Goal: Information Seeking & Learning: Learn about a topic

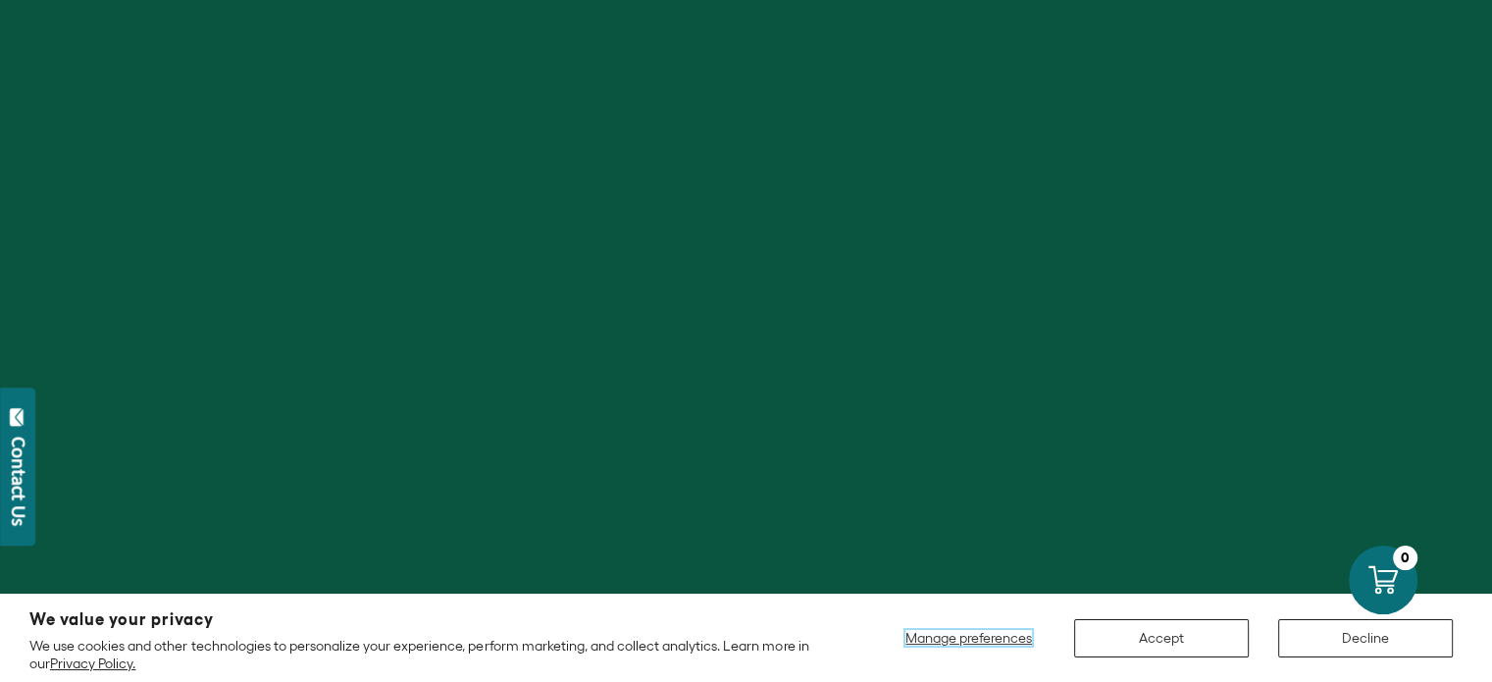
click at [1014, 634] on span "Manage preferences" at bounding box center [968, 638] width 127 height 16
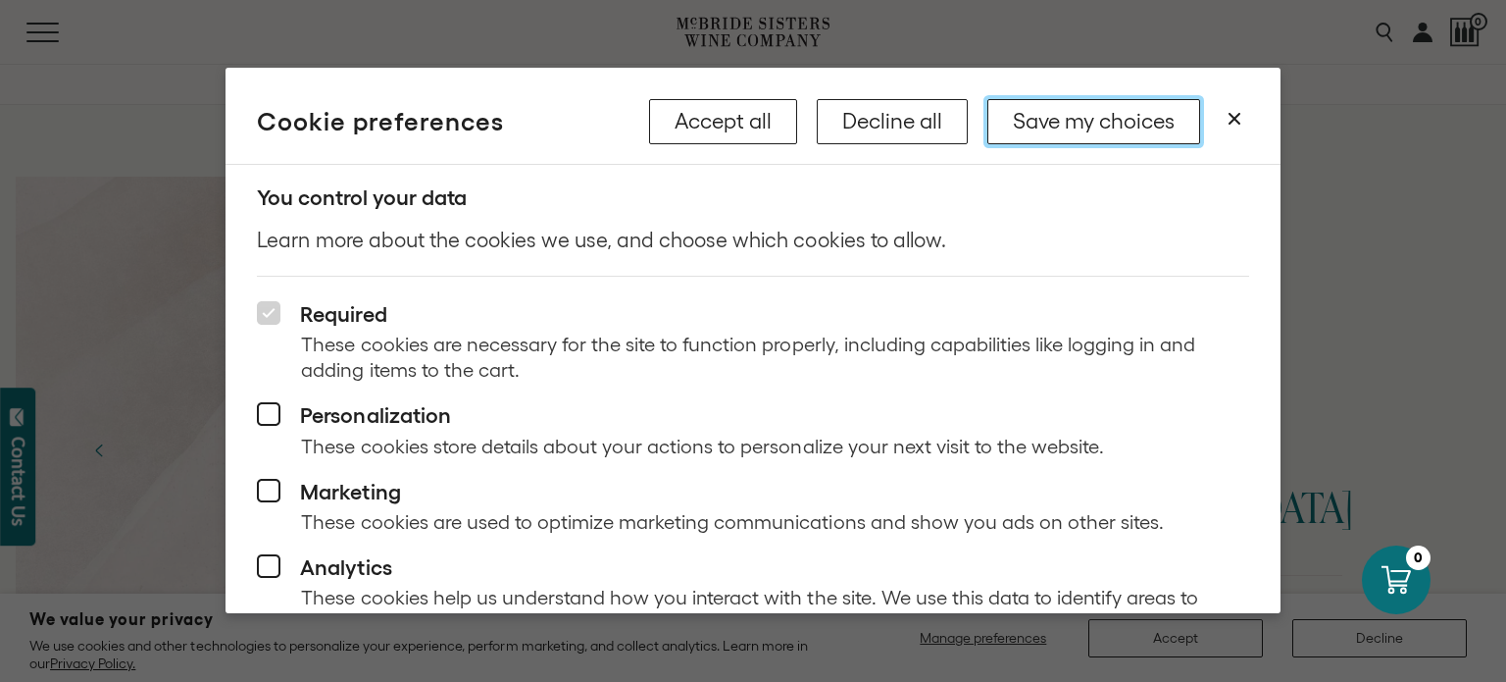
click at [1129, 125] on button "Save my choices" at bounding box center [1094, 121] width 213 height 45
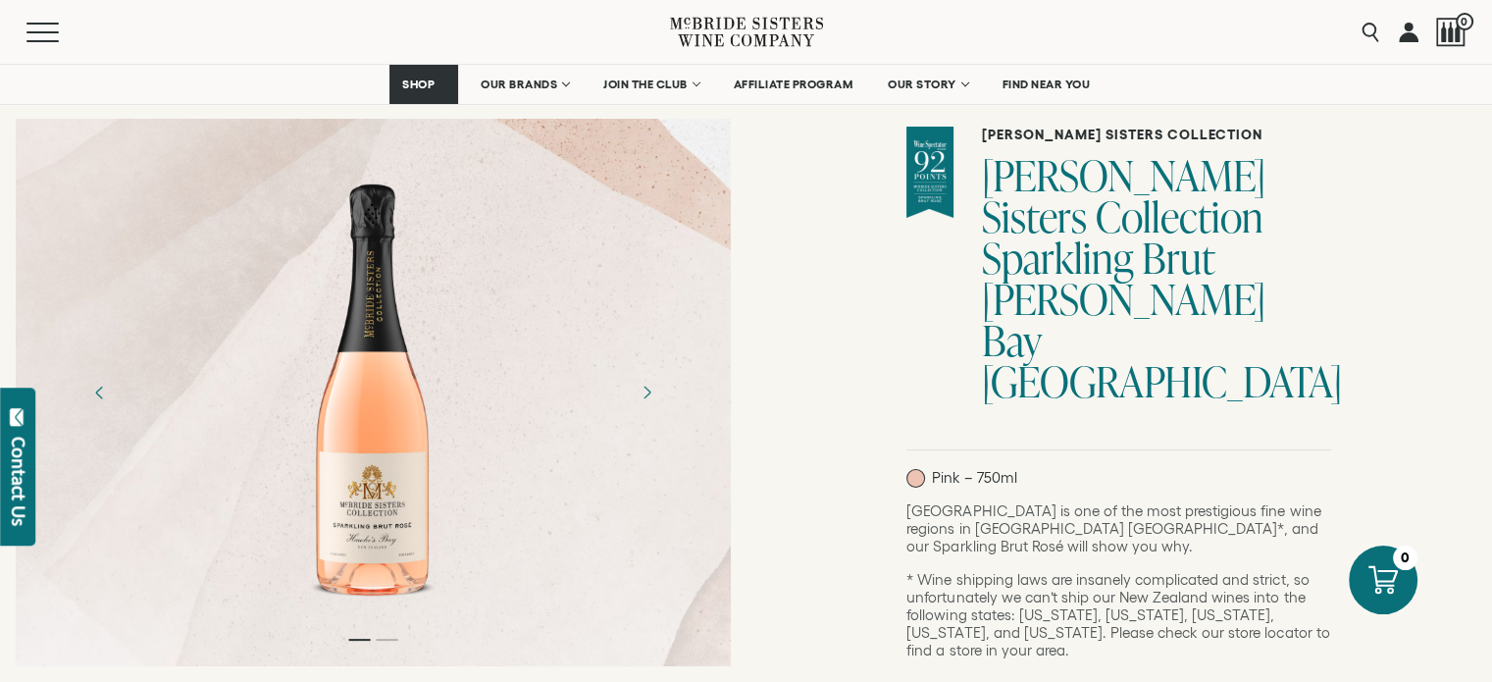
scroll to position [127, 0]
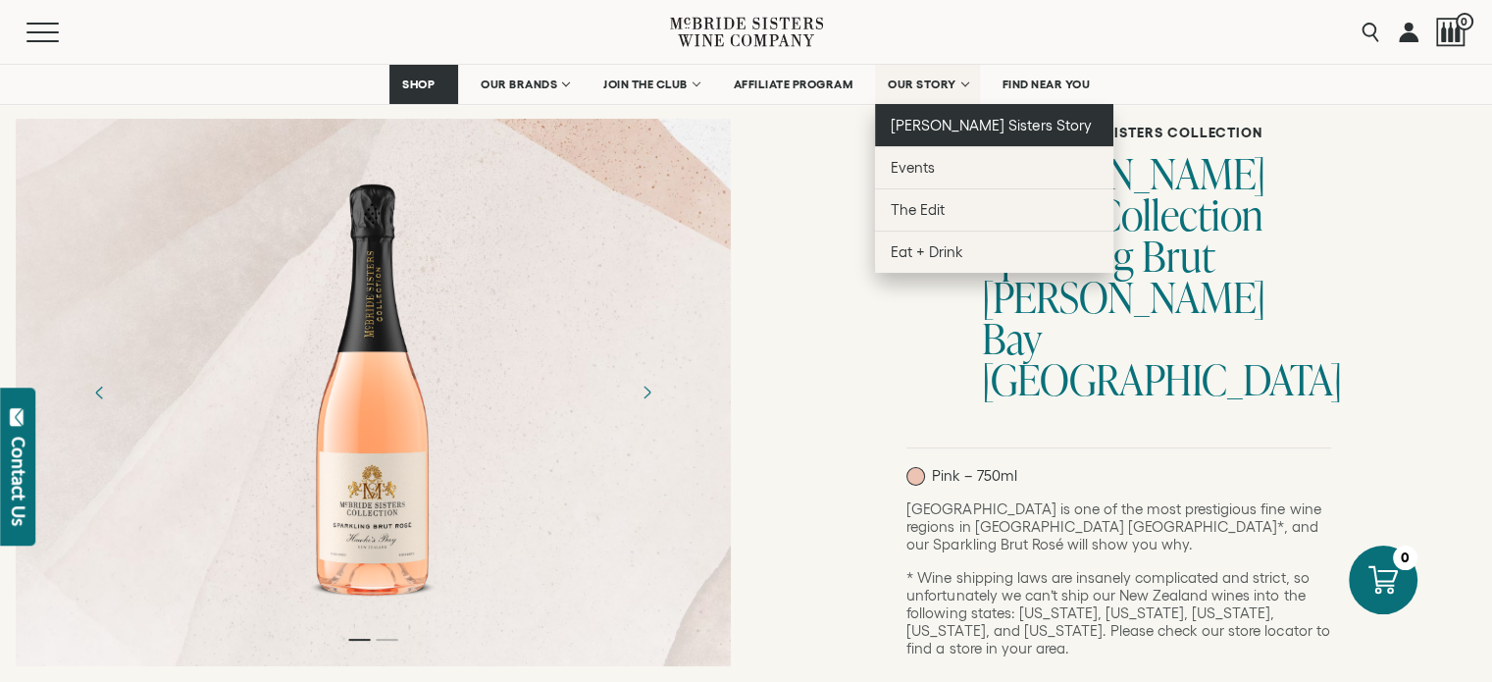
click at [943, 128] on span "[PERSON_NAME] Sisters Story" at bounding box center [990, 125] width 201 height 17
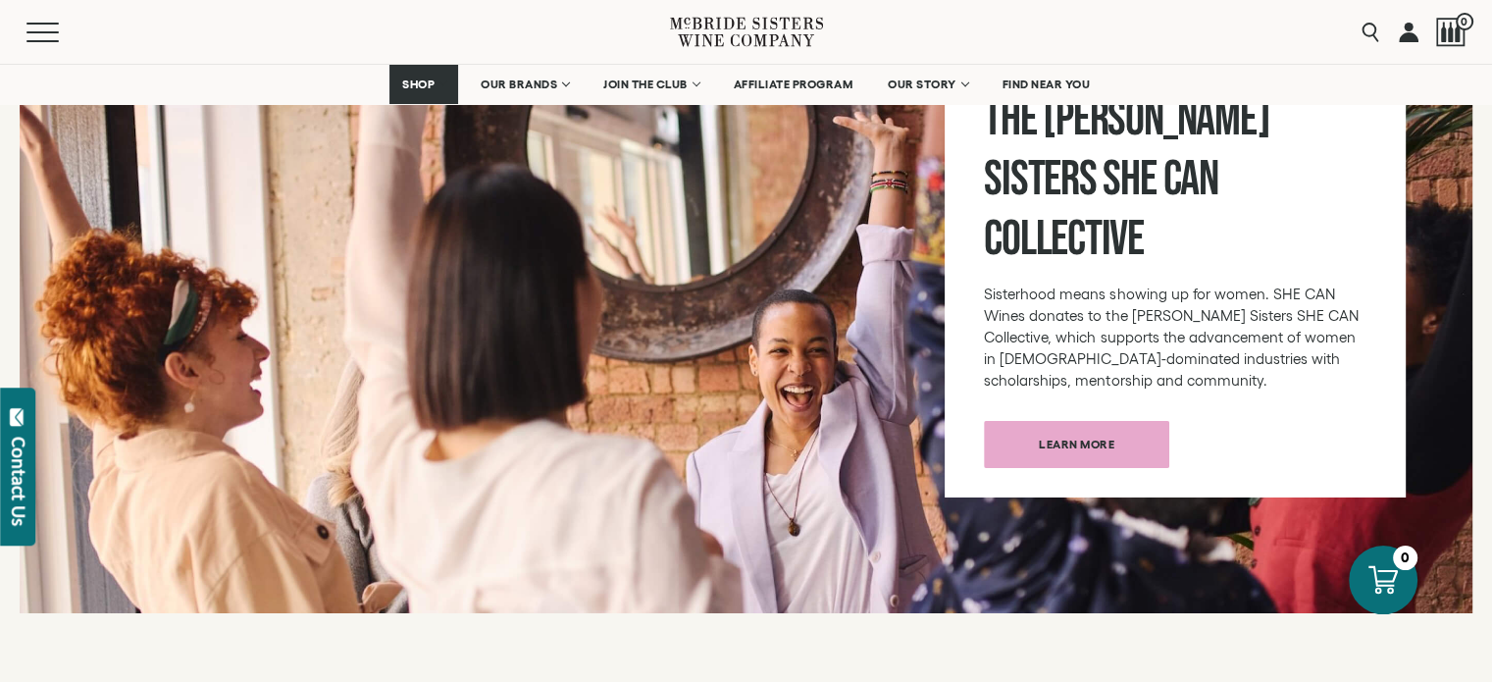
scroll to position [6849, 0]
